Goal: Transaction & Acquisition: Purchase product/service

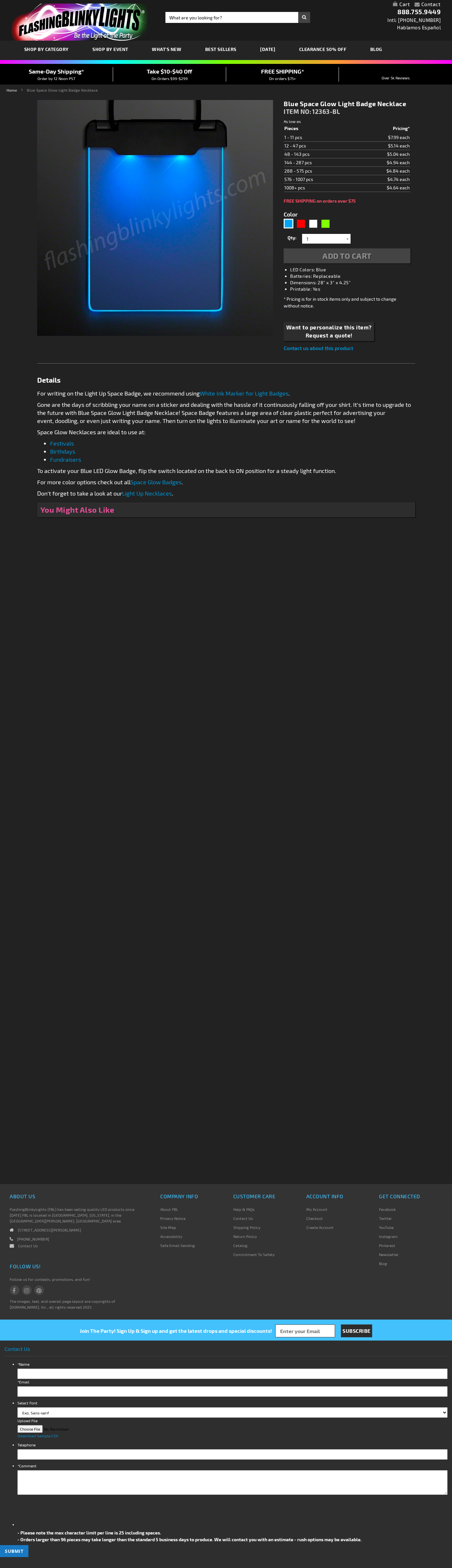
type input "5629"
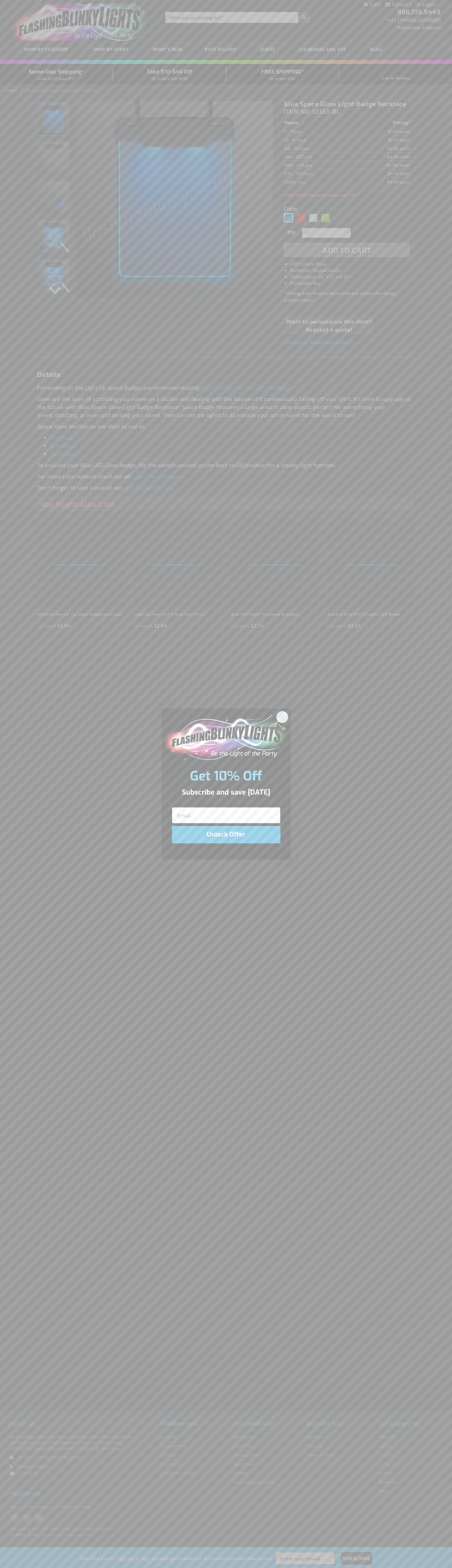
click at [282, 716] on icon "Close dialog" at bounding box center [281, 716] width 4 height 4
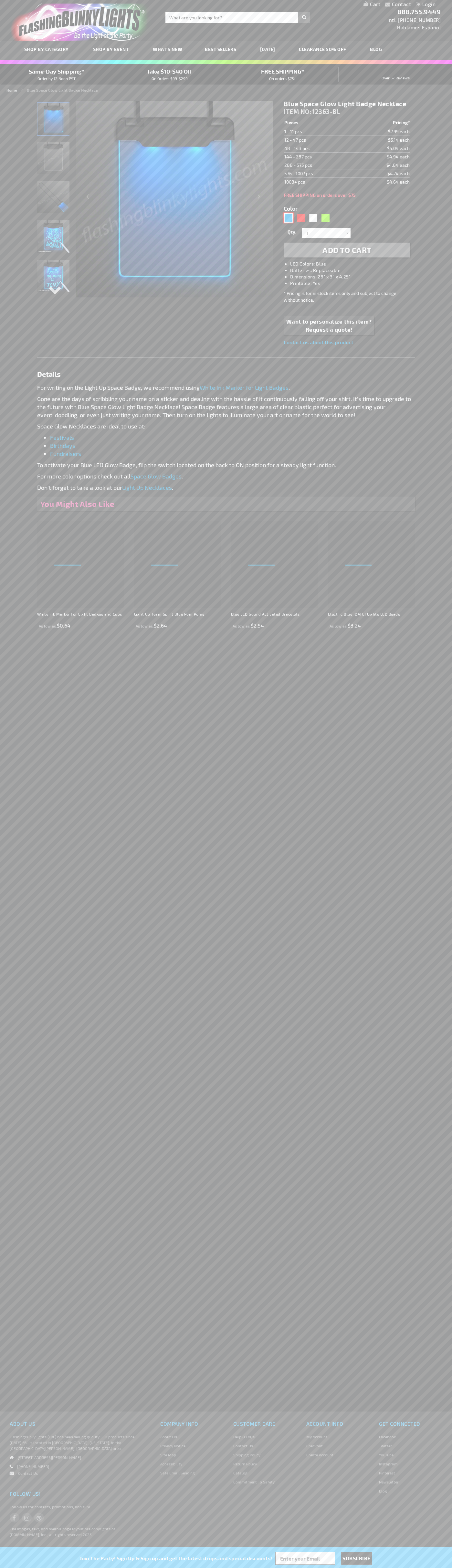
click at [288, 218] on div "Blue" at bounding box center [288, 218] width 10 height 10
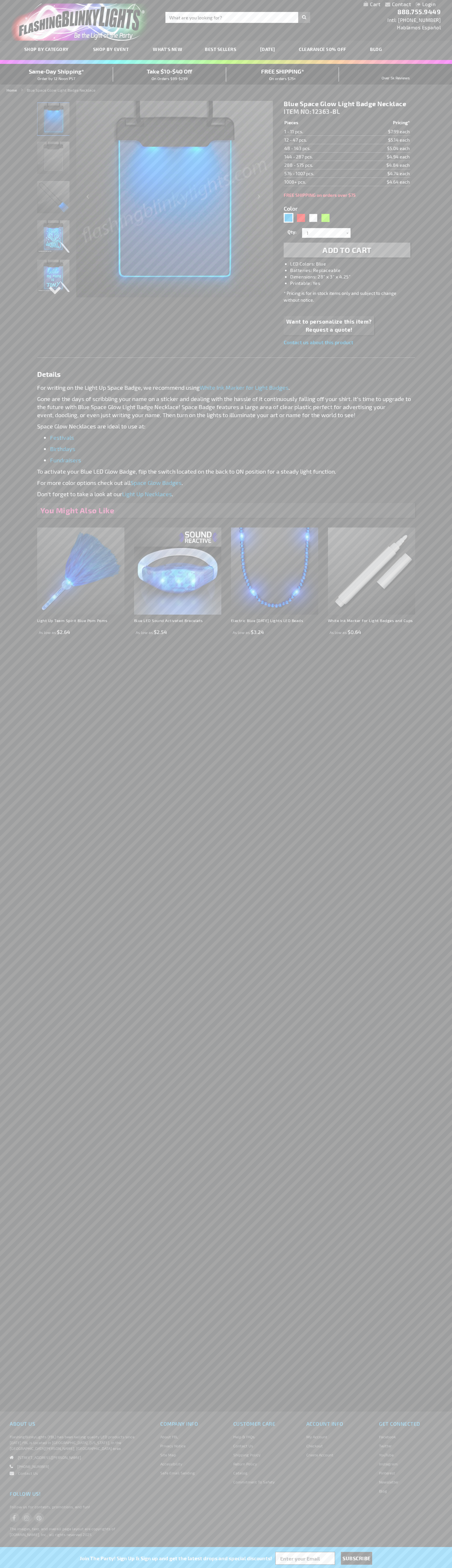
click at [347, 250] on span "Add to Cart" at bounding box center [347, 250] width 49 height 9
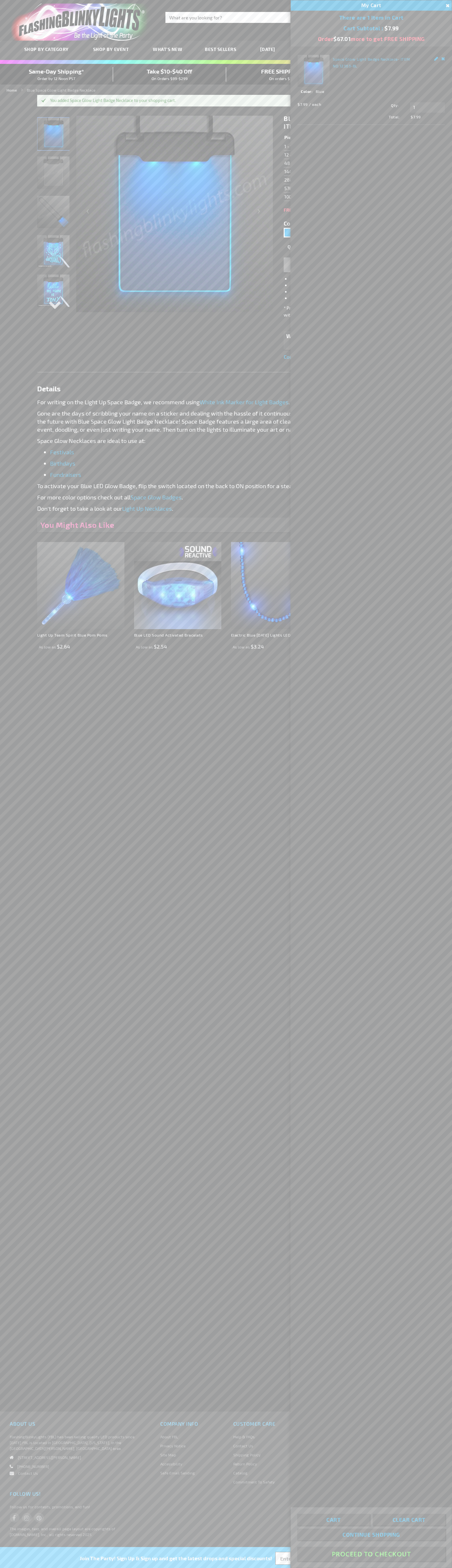
click at [371, 1554] on button "Proceed To Checkout" at bounding box center [371, 1554] width 148 height 15
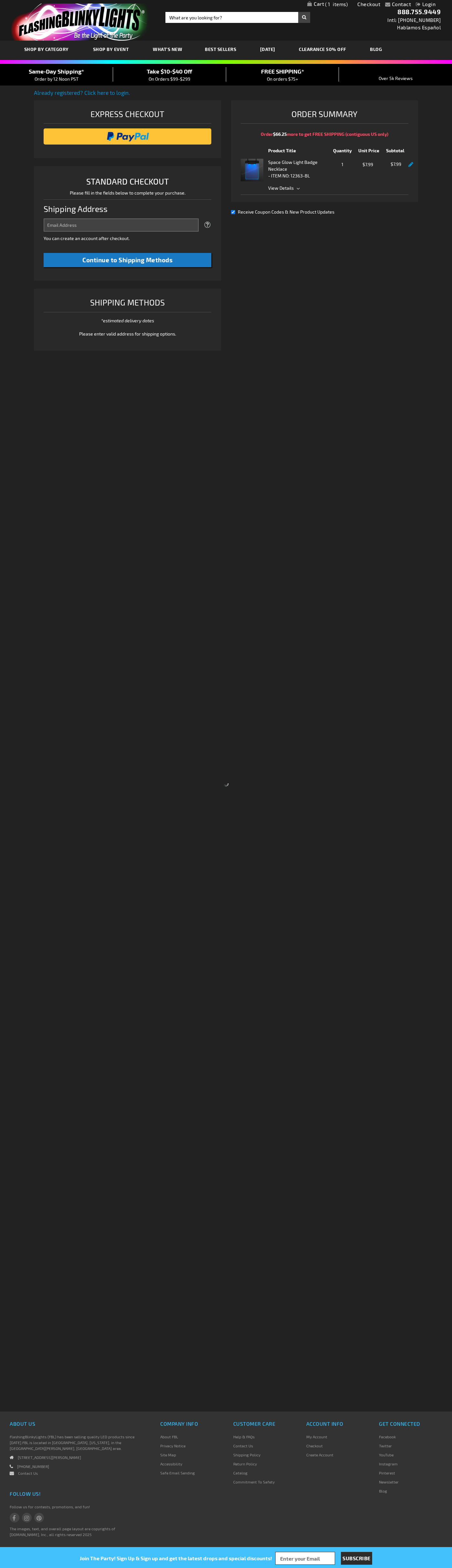
select select "US"
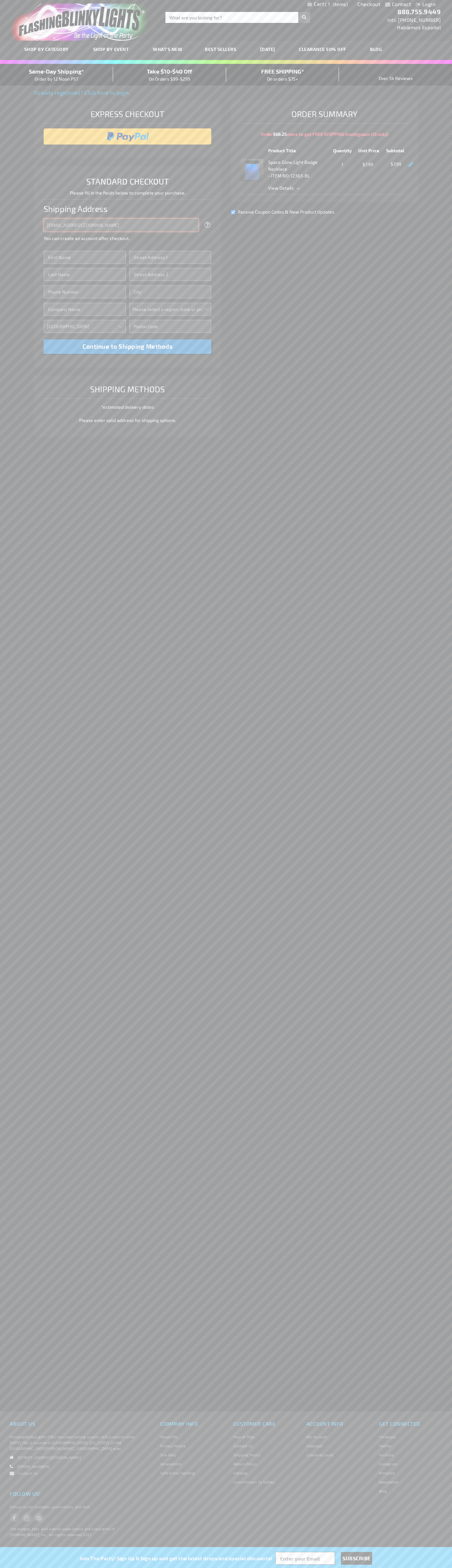
type input "johnsmith005@storebotmail.joonix.net"
type input "John"
type input "2590 Pearl Street"
type input "First floor"
type input "boulder"
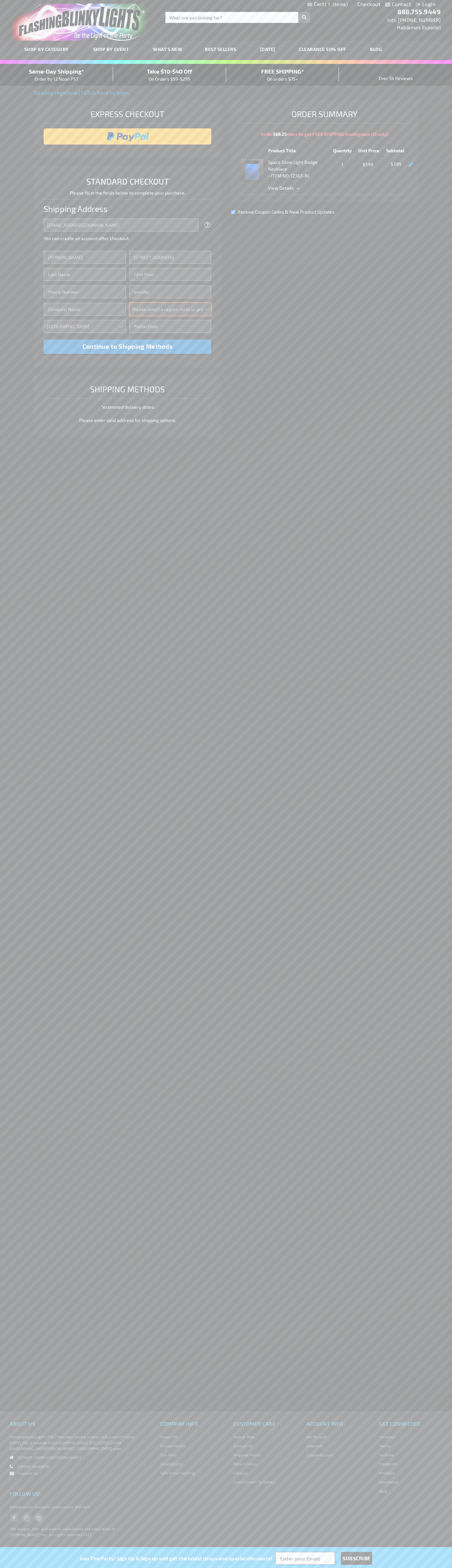
select select "13"
type input "80302"
type input "Smith"
type input "6502530000"
type input "John Smith"
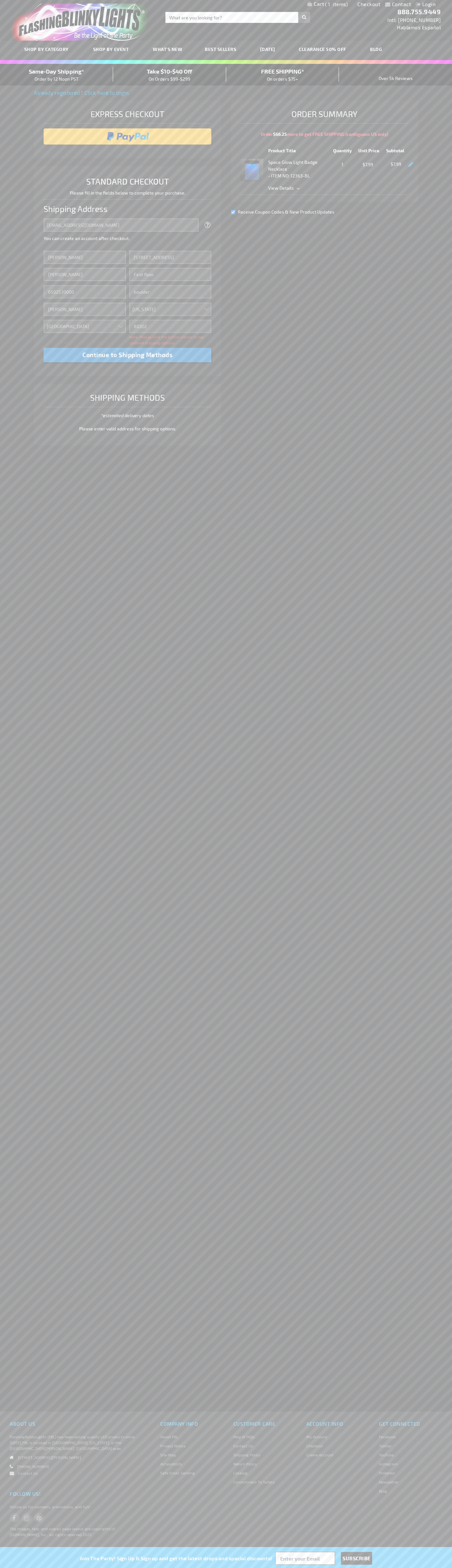
click at [57, 75] on div "Same-Day Shipping* Order by 12 Noon PST" at bounding box center [57, 74] width 113 height 15
click at [127, 136] on input "image" at bounding box center [127, 136] width 161 height 13
